Goal: Task Accomplishment & Management: Use online tool/utility

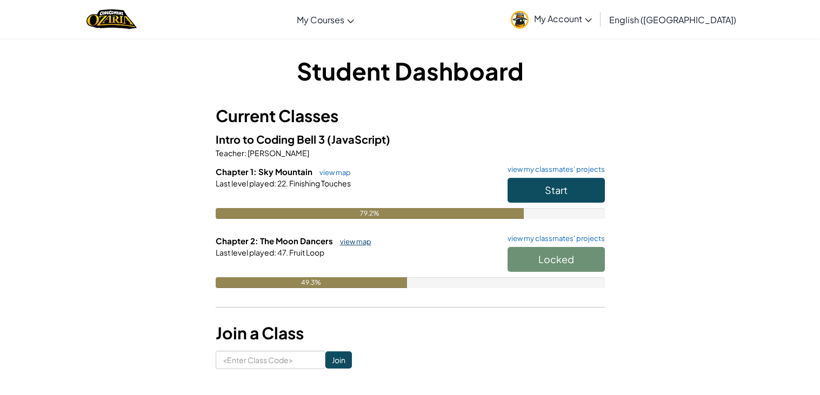
click at [344, 242] on link "view map" at bounding box center [353, 241] width 37 height 9
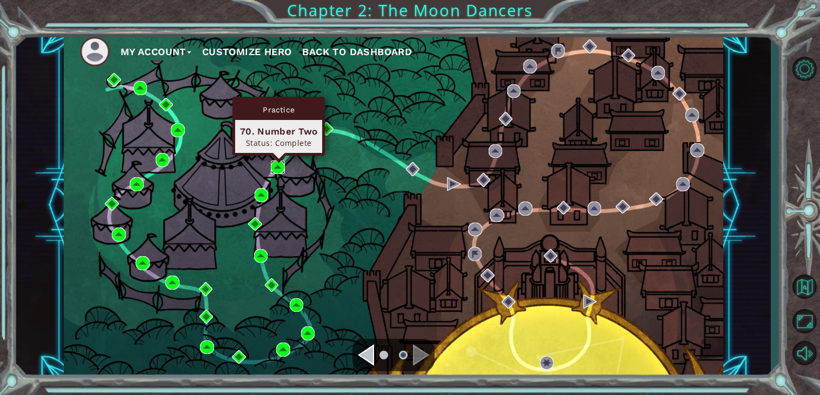
click at [273, 164] on img at bounding box center [278, 168] width 14 height 14
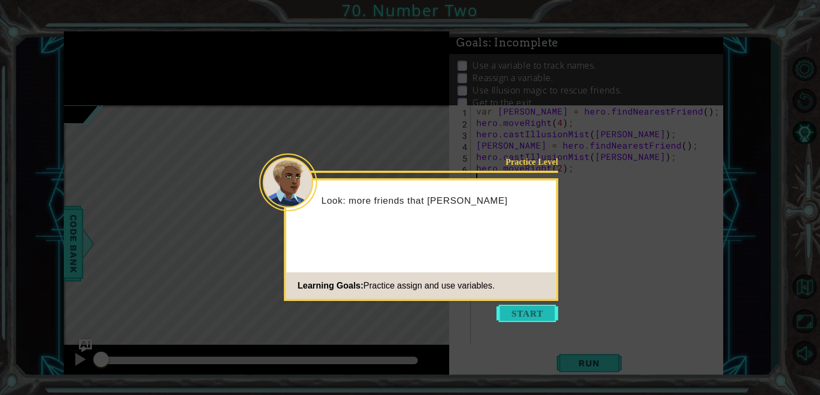
click at [546, 315] on button "Start" at bounding box center [528, 313] width 62 height 17
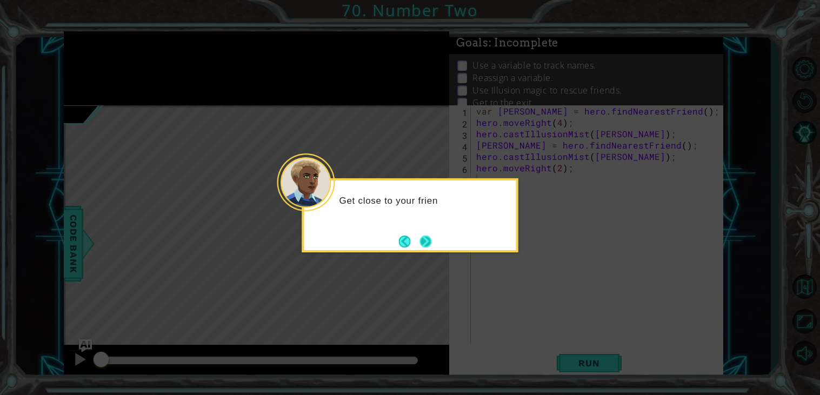
click at [420, 239] on button "Next" at bounding box center [426, 242] width 12 height 12
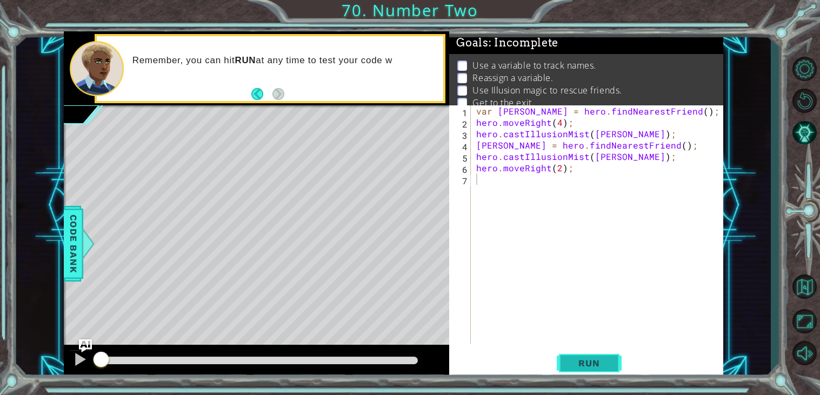
click at [564, 360] on button "Run" at bounding box center [589, 364] width 65 height 28
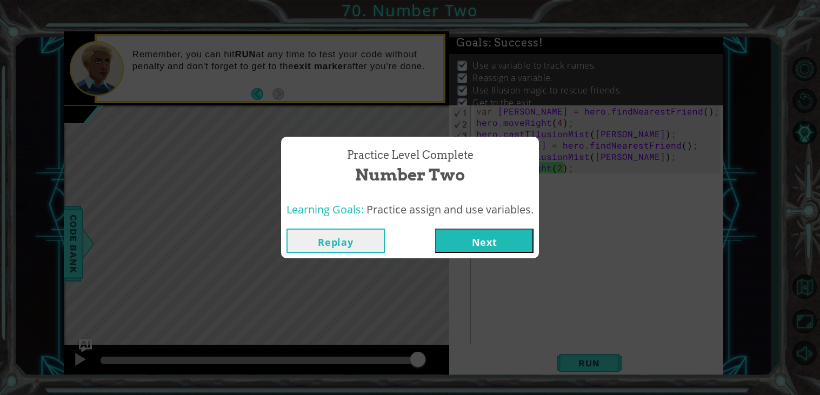
click at [321, 241] on button "Replay" at bounding box center [336, 241] width 98 height 24
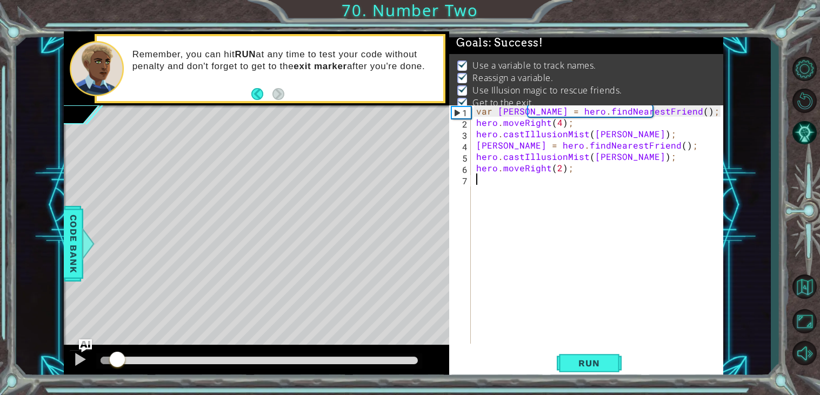
drag, startPoint x: 415, startPoint y: 360, endPoint x: 134, endPoint y: 333, distance: 283.1
click at [134, 333] on div "methods hero use(thing) moveUp(steps) moveDown(steps) moveLeft(steps) moveRight…" at bounding box center [394, 205] width 660 height 348
click at [134, 333] on div "Level Map" at bounding box center [314, 264] width 500 height 319
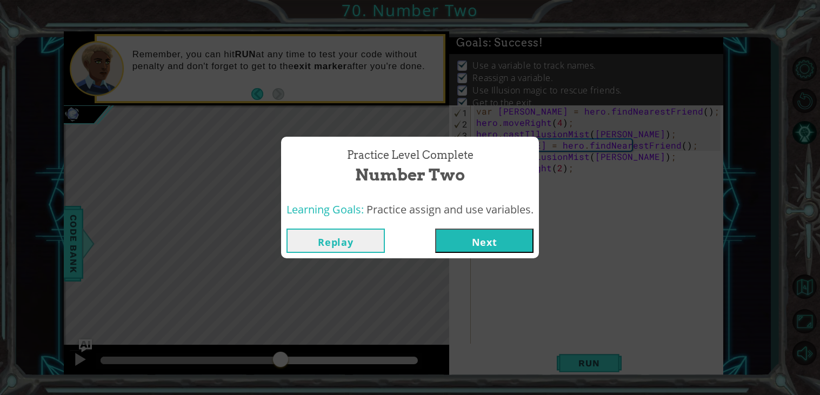
drag, startPoint x: 140, startPoint y: 361, endPoint x: 276, endPoint y: 350, distance: 136.2
click at [276, 350] on body "1 ההההההההההההההההההההההההההההההההההההההההההההההההההההההההההההההההההההההההההההה…" at bounding box center [410, 197] width 820 height 395
click at [359, 237] on button "Replay" at bounding box center [336, 241] width 98 height 24
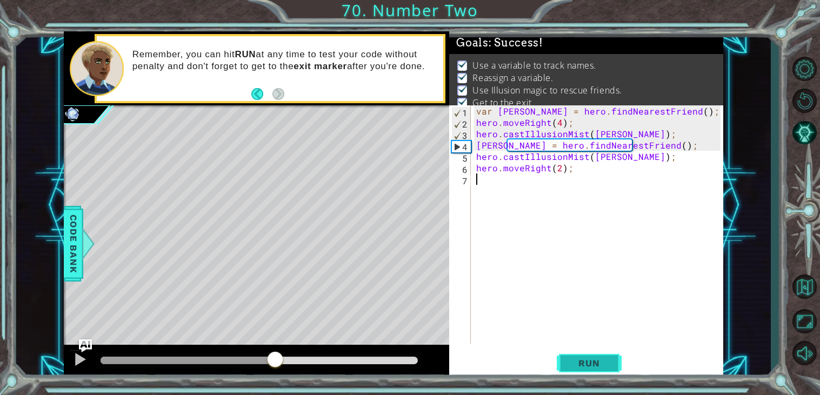
click at [597, 369] on button "Run" at bounding box center [589, 364] width 65 height 28
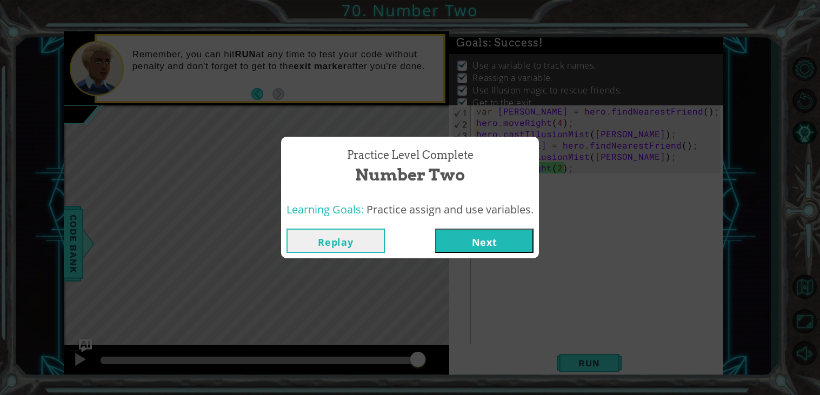
click at [489, 235] on button "Next" at bounding box center [484, 241] width 98 height 24
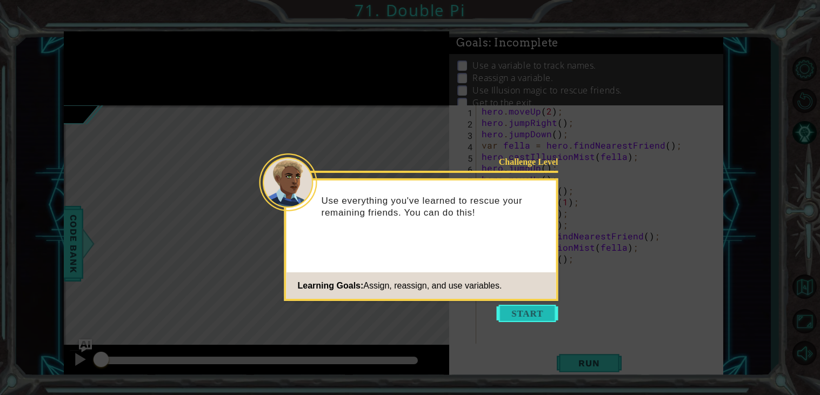
click at [541, 309] on button "Start" at bounding box center [528, 313] width 62 height 17
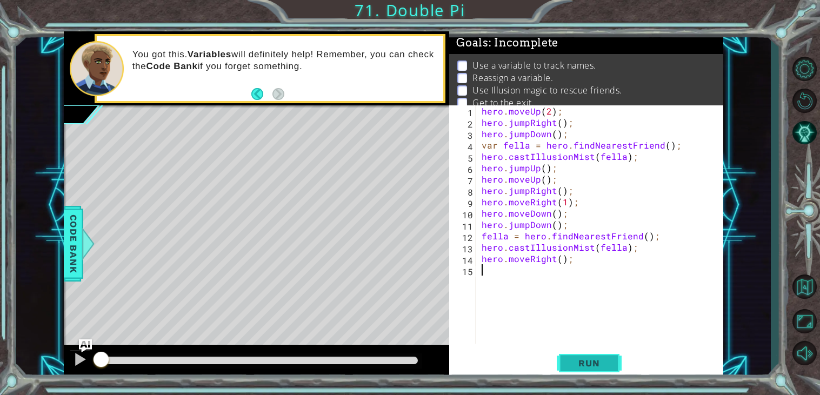
click at [594, 363] on span "Run" at bounding box center [589, 363] width 43 height 11
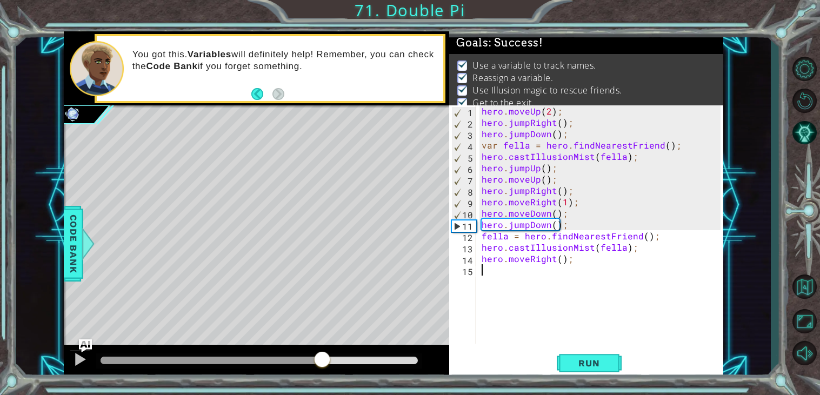
drag, startPoint x: 140, startPoint y: 363, endPoint x: 348, endPoint y: 370, distance: 208.9
click at [348, 365] on div at bounding box center [259, 361] width 317 height 8
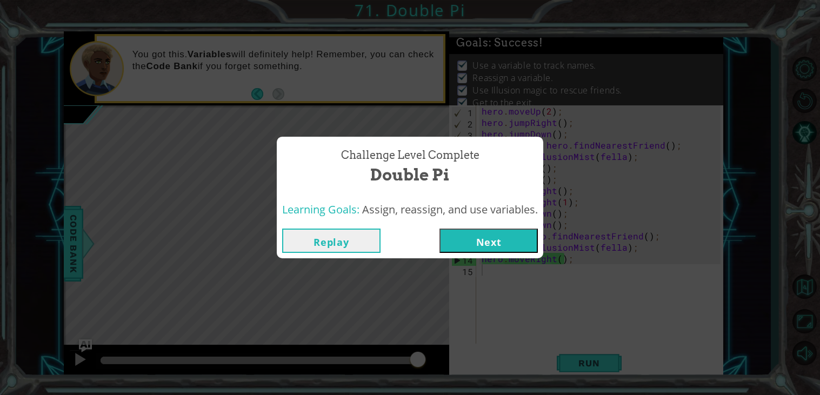
click at [341, 242] on button "Replay" at bounding box center [331, 241] width 98 height 24
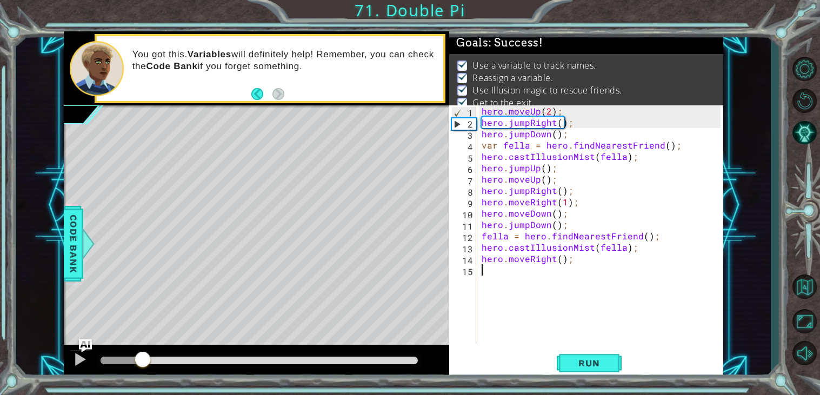
click at [143, 320] on div "methods hero use(thing) moveUp(steps) moveDown(steps) moveLeft(steps) moveRight…" at bounding box center [394, 205] width 660 height 348
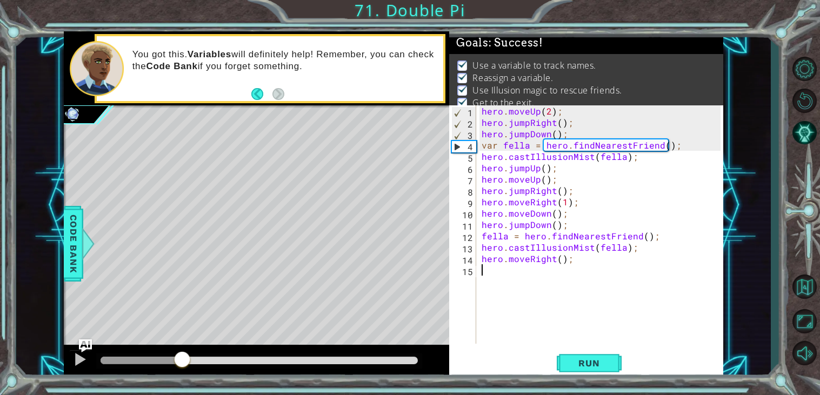
drag, startPoint x: 148, startPoint y: 356, endPoint x: 182, endPoint y: 365, distance: 35.0
click at [182, 365] on div at bounding box center [182, 360] width 19 height 19
click at [174, 355] on div at bounding box center [173, 360] width 19 height 19
drag, startPoint x: 174, startPoint y: 355, endPoint x: 194, endPoint y: 354, distance: 20.6
click at [194, 354] on div at bounding box center [193, 360] width 19 height 19
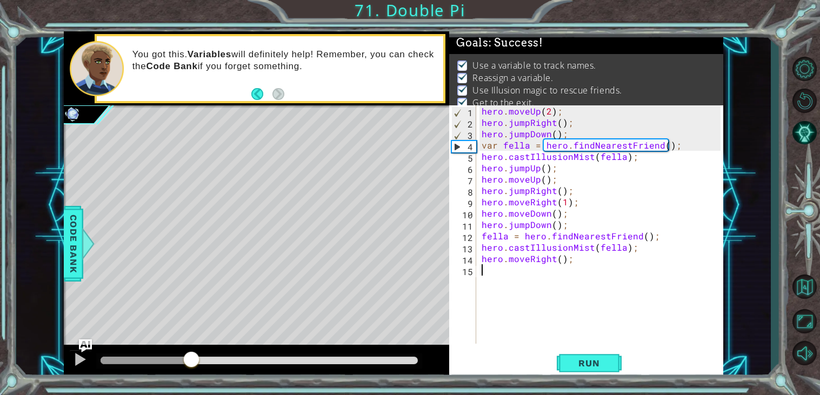
click at [191, 353] on div at bounding box center [191, 360] width 19 height 19
click at [586, 364] on span "Run" at bounding box center [589, 363] width 43 height 11
drag, startPoint x: 137, startPoint y: 359, endPoint x: 181, endPoint y: 362, distance: 44.0
click at [181, 362] on div at bounding box center [178, 360] width 19 height 19
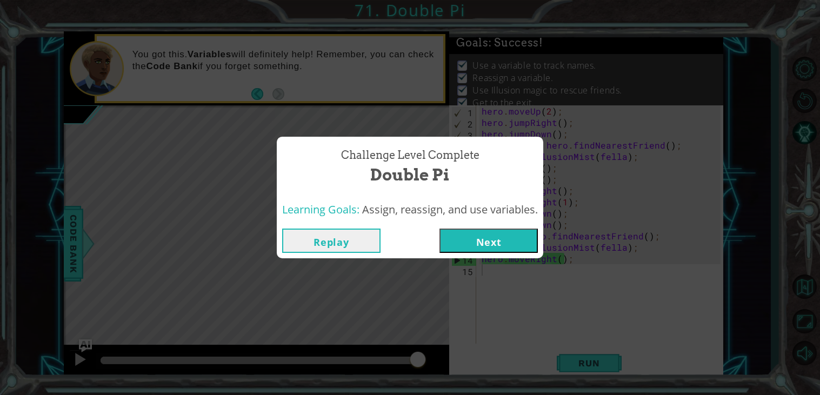
click at [330, 242] on button "Replay" at bounding box center [331, 241] width 98 height 24
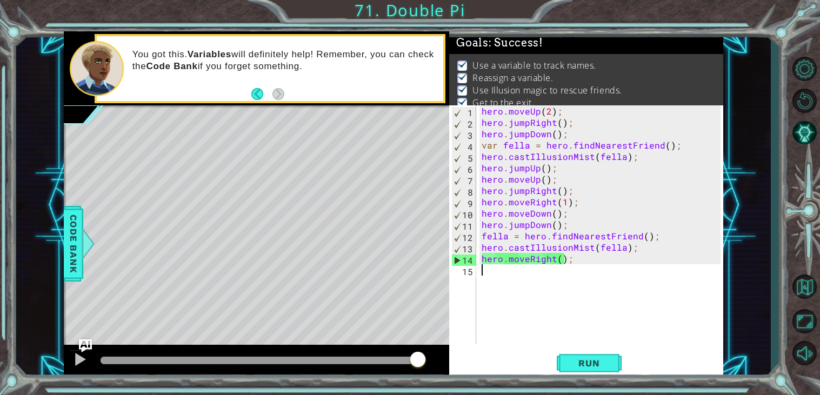
click at [300, 358] on div at bounding box center [259, 361] width 317 height 8
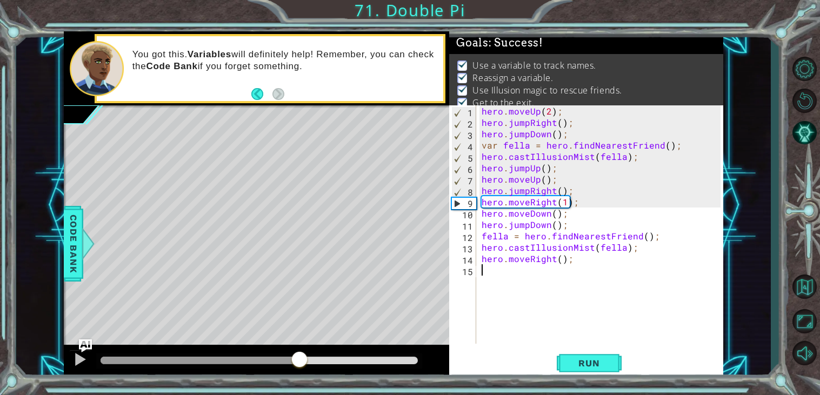
click at [310, 354] on div at bounding box center [259, 361] width 326 height 15
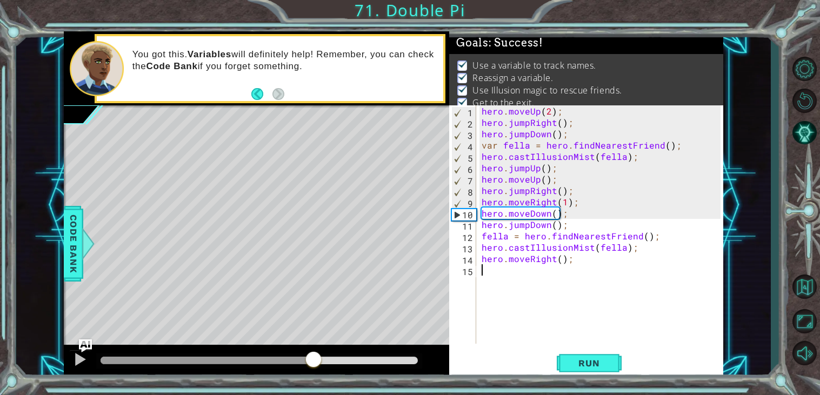
click at [313, 360] on div at bounding box center [259, 361] width 317 height 8
click at [329, 365] on div at bounding box center [259, 361] width 326 height 15
click at [335, 360] on div at bounding box center [259, 361] width 317 height 8
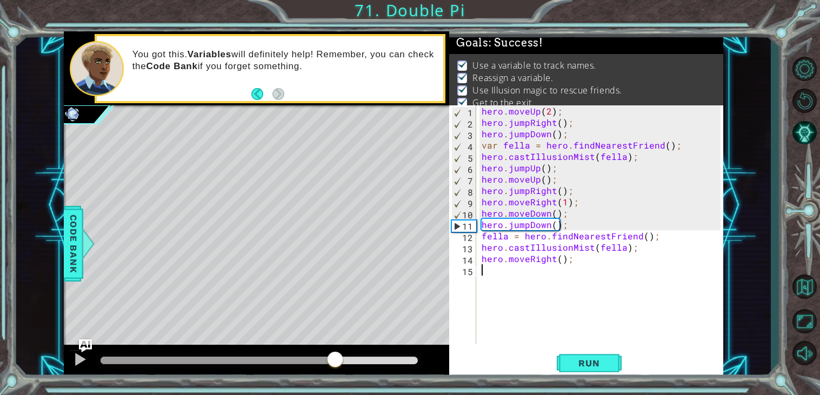
click at [358, 358] on div at bounding box center [259, 361] width 317 height 8
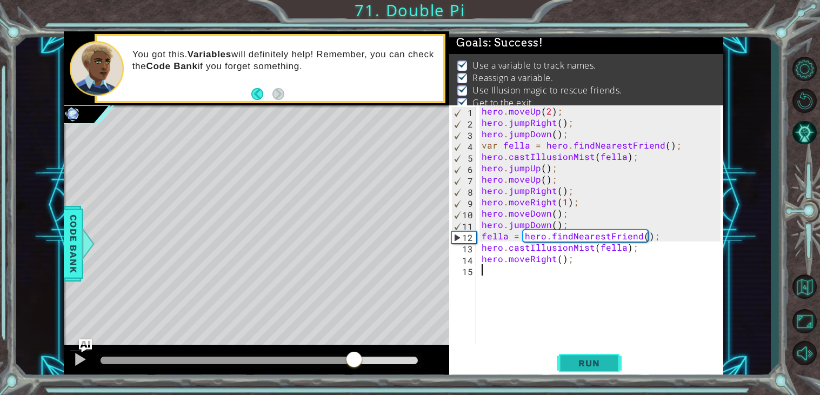
click at [559, 370] on body "1 ההההההההההההההההההההההההההההההההההההההההההההההההההההההההההההההההההההההההההההה…" at bounding box center [410, 197] width 820 height 395
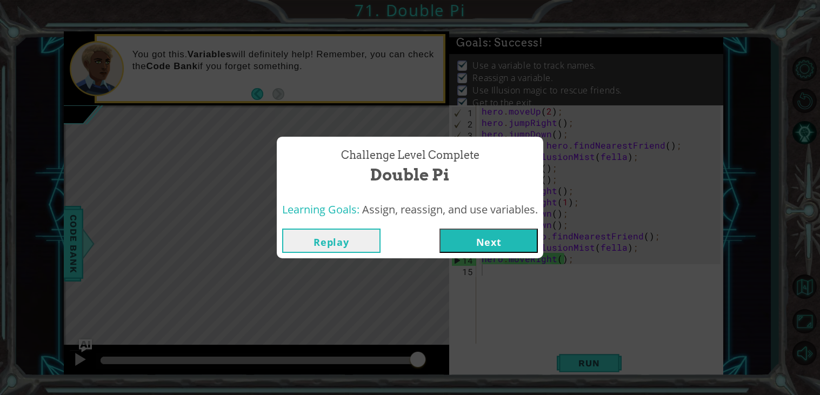
click at [496, 241] on button "Next" at bounding box center [489, 241] width 98 height 24
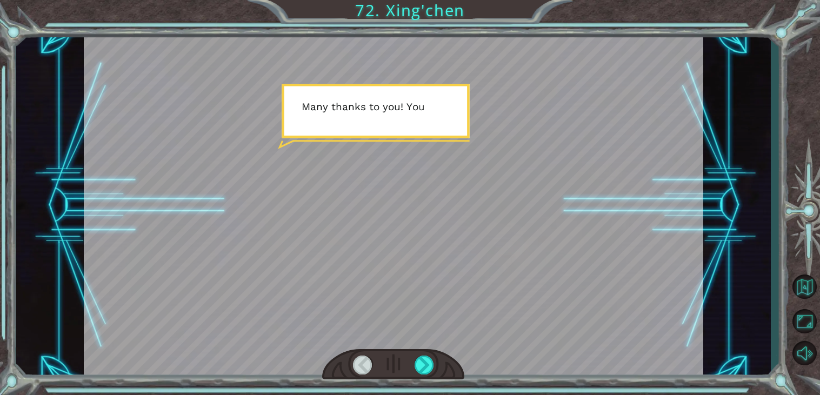
click at [415, 353] on div at bounding box center [393, 364] width 142 height 31
click at [424, 365] on div at bounding box center [424, 365] width 19 height 19
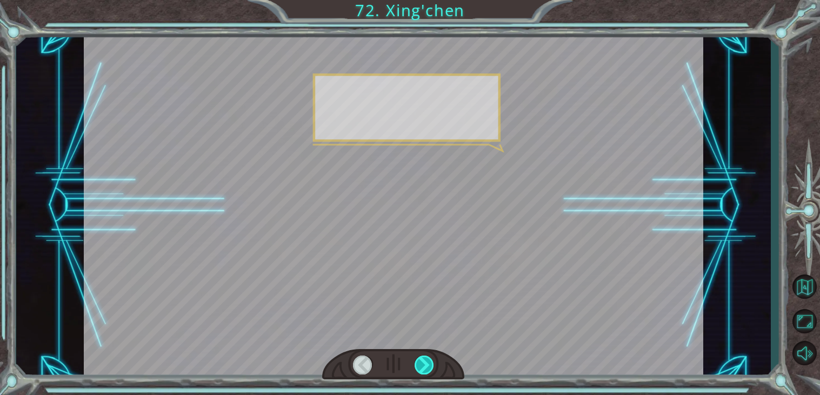
click at [424, 365] on div at bounding box center [424, 365] width 19 height 19
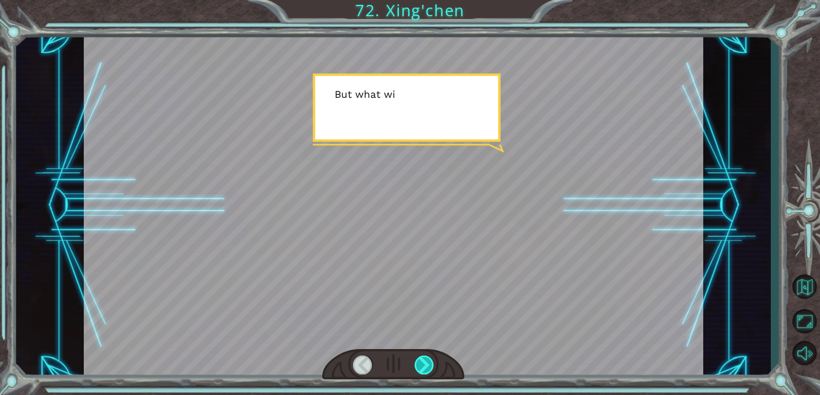
click at [424, 365] on div at bounding box center [424, 365] width 19 height 19
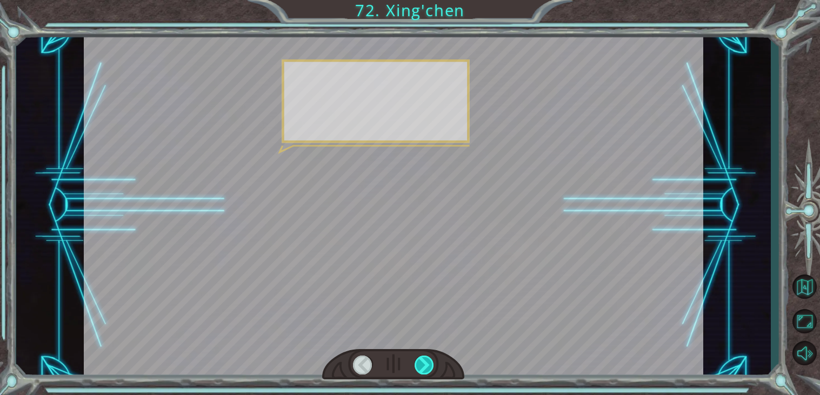
click at [424, 365] on div at bounding box center [424, 365] width 19 height 19
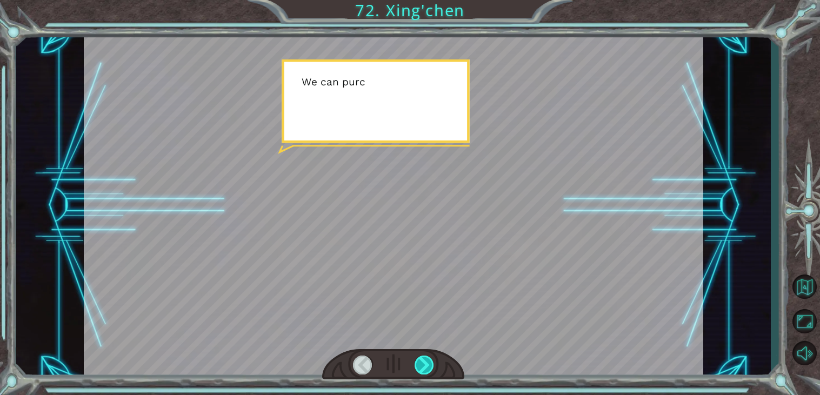
click at [424, 365] on div at bounding box center [424, 365] width 19 height 19
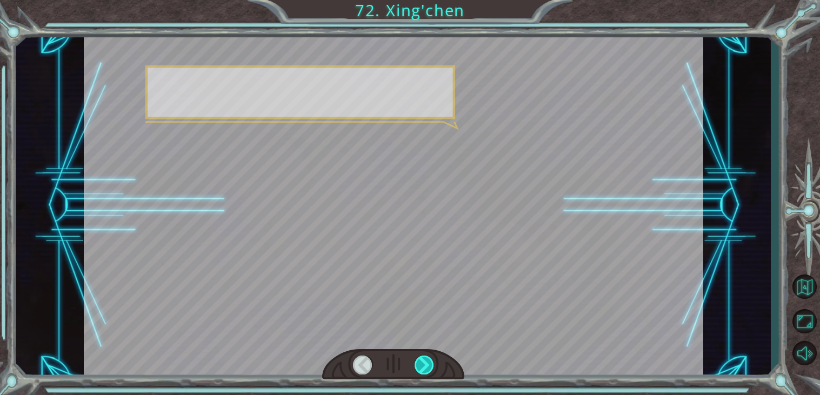
click at [424, 365] on div at bounding box center [424, 365] width 19 height 19
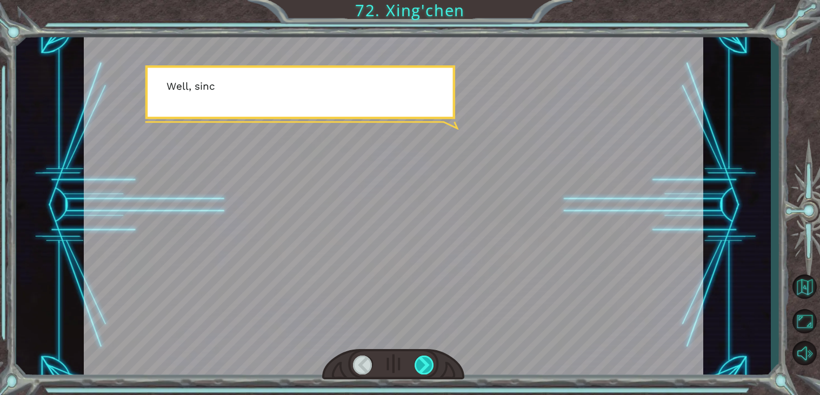
click at [424, 365] on div at bounding box center [424, 365] width 19 height 19
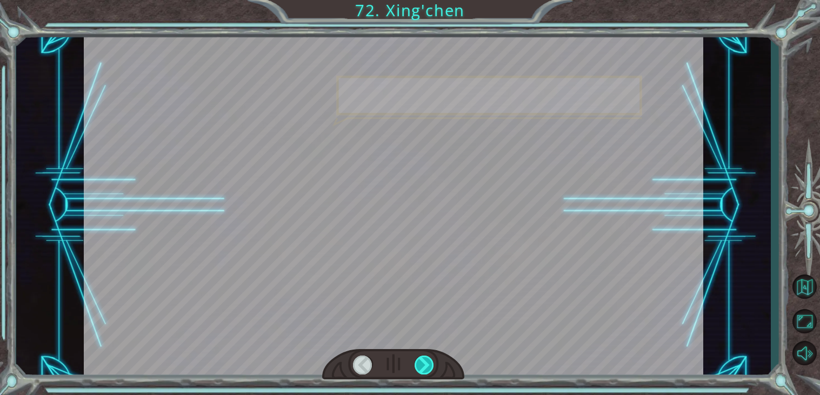
click at [424, 365] on div at bounding box center [424, 365] width 19 height 19
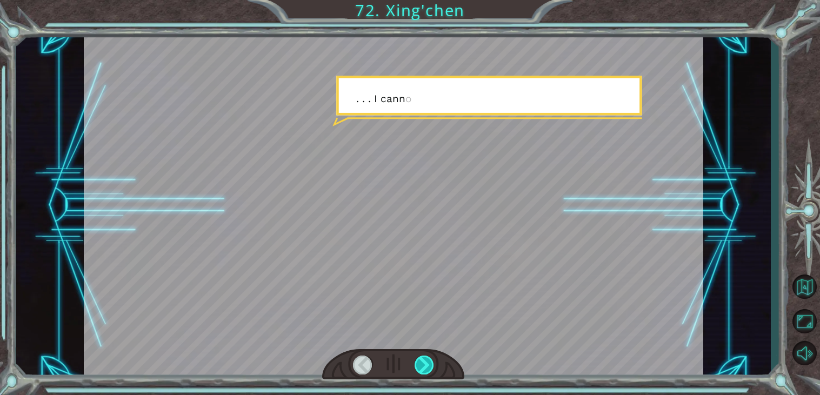
click at [424, 365] on div at bounding box center [424, 365] width 19 height 19
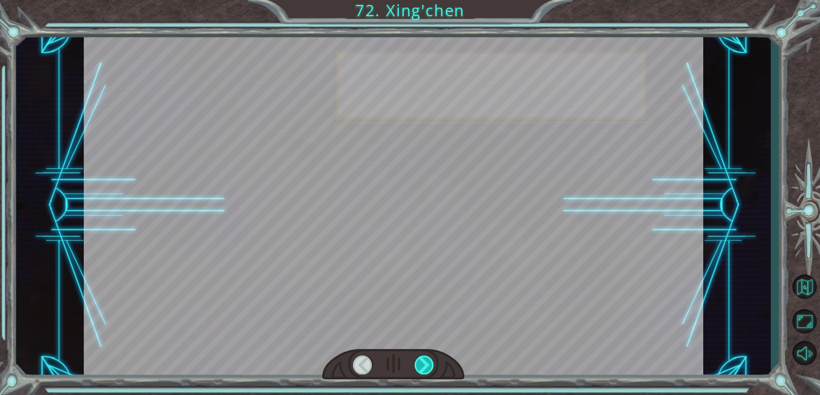
click at [424, 365] on div at bounding box center [424, 365] width 19 height 19
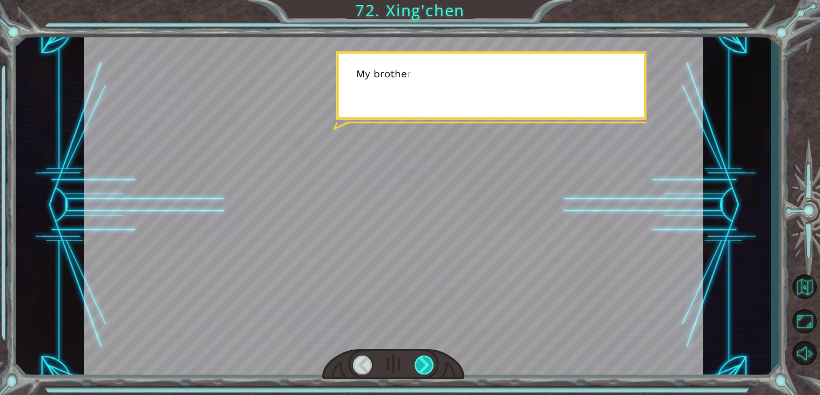
click at [424, 365] on div at bounding box center [424, 365] width 19 height 19
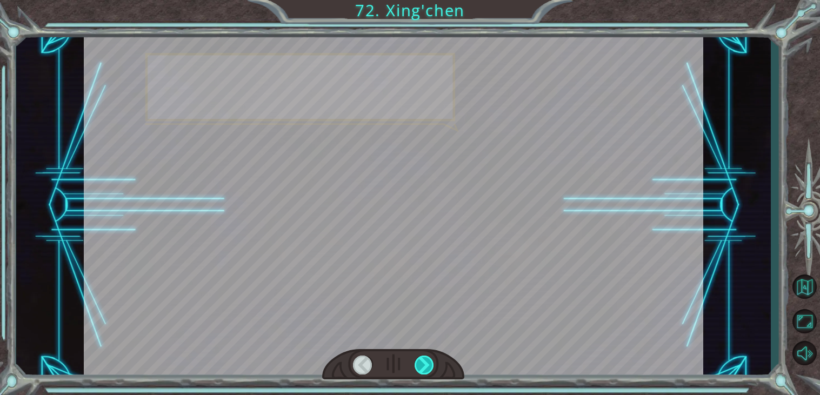
click at [424, 365] on div at bounding box center [424, 365] width 19 height 19
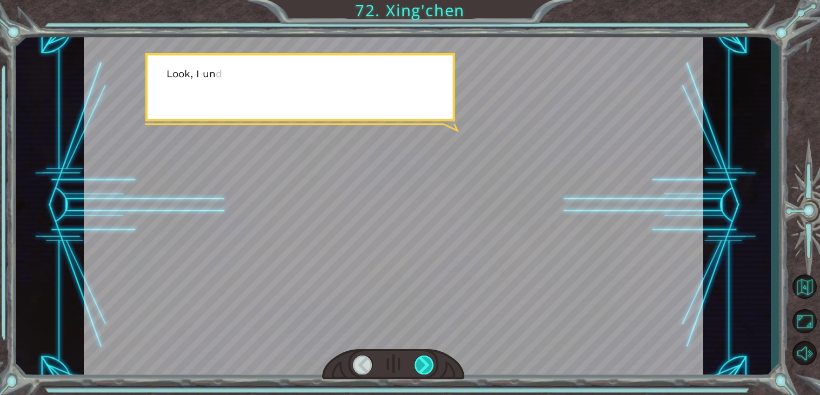
click at [424, 365] on div at bounding box center [424, 365] width 19 height 19
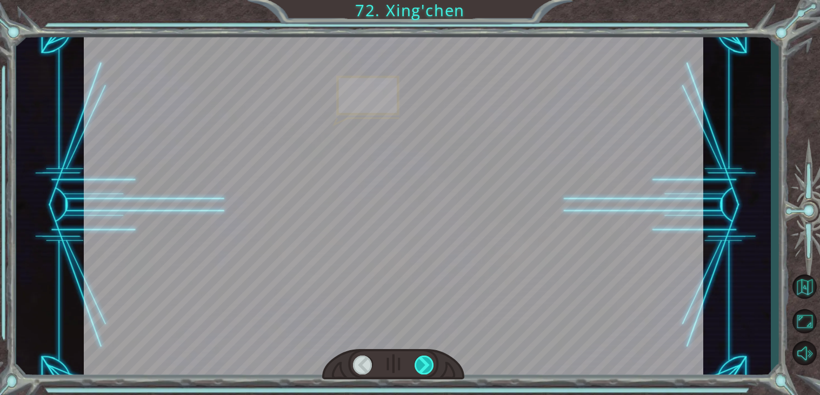
click at [424, 365] on div at bounding box center [424, 365] width 19 height 19
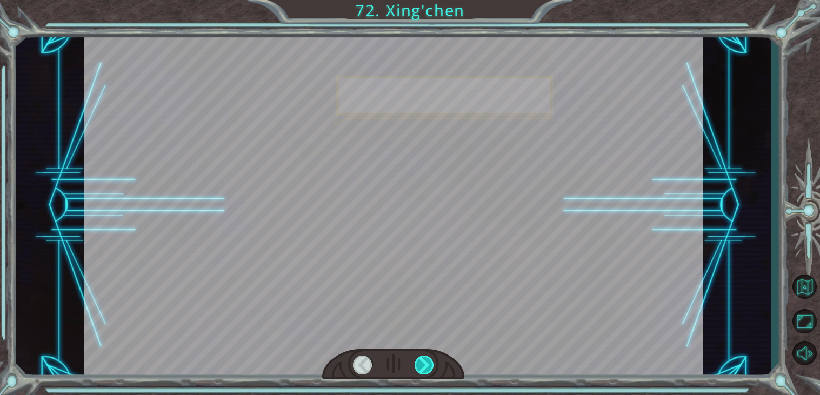
click at [424, 365] on div at bounding box center [424, 365] width 19 height 19
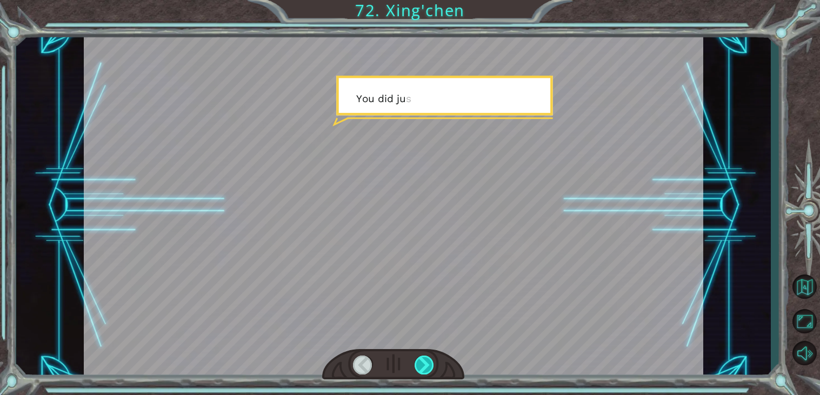
click at [424, 365] on div at bounding box center [424, 365] width 19 height 19
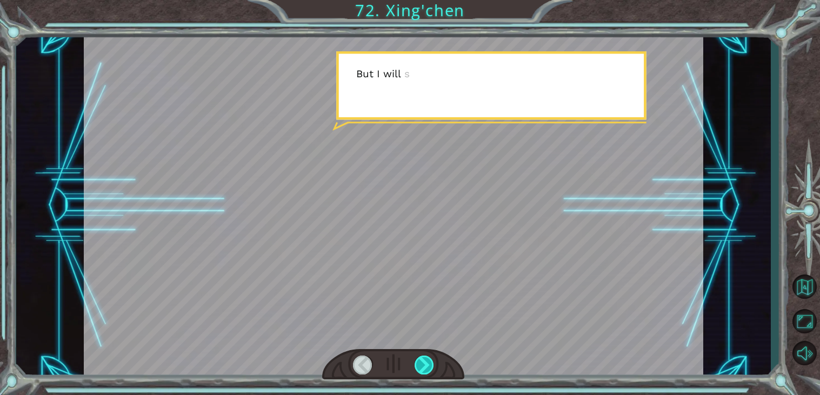
click at [424, 365] on div at bounding box center [424, 365] width 19 height 19
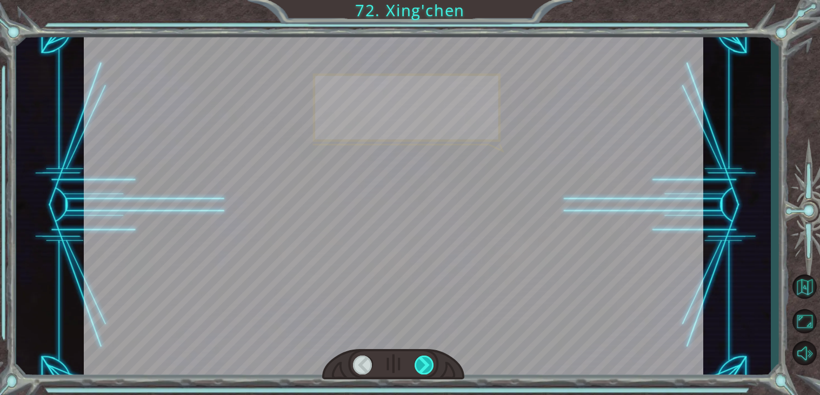
click at [424, 365] on div at bounding box center [424, 365] width 19 height 19
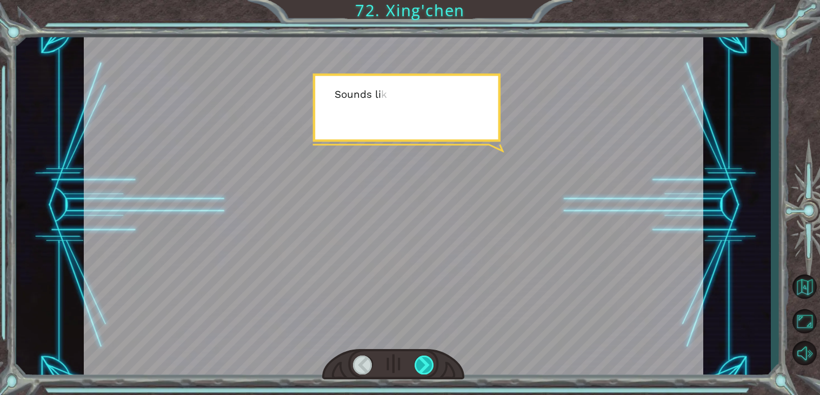
click at [424, 365] on div at bounding box center [424, 365] width 19 height 19
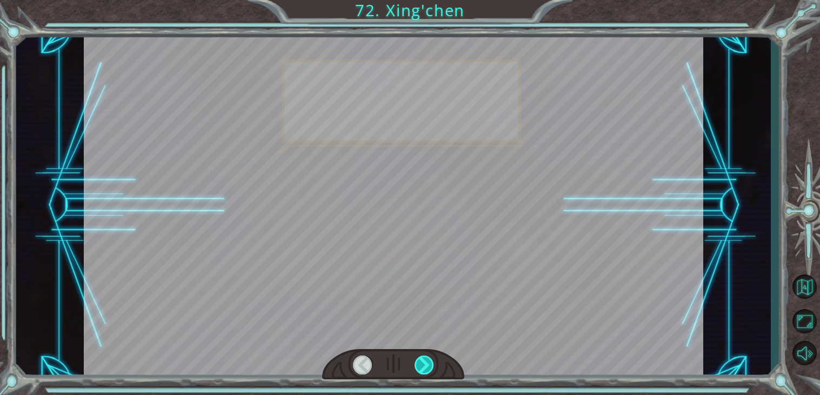
click at [424, 365] on div at bounding box center [424, 365] width 19 height 19
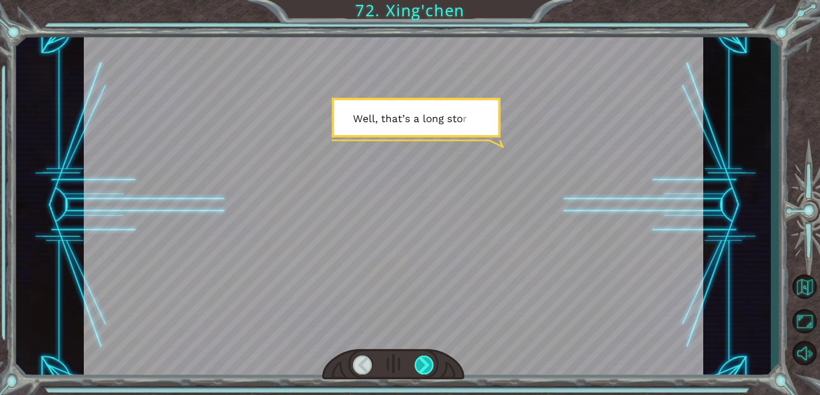
click at [424, 365] on div at bounding box center [424, 365] width 19 height 19
